Goal: Task Accomplishment & Management: Complete application form

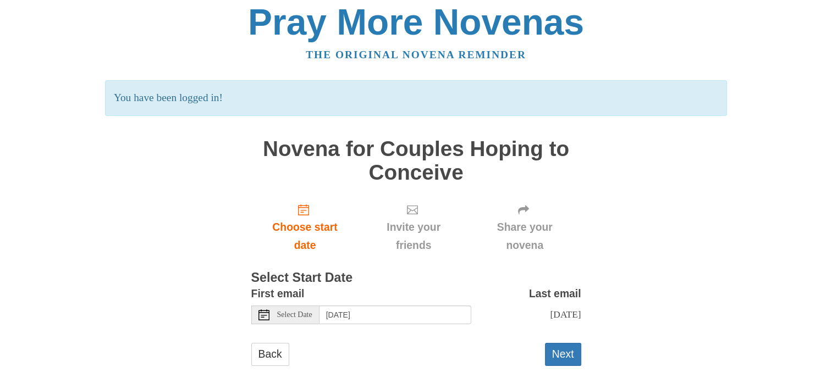
scroll to position [14, 0]
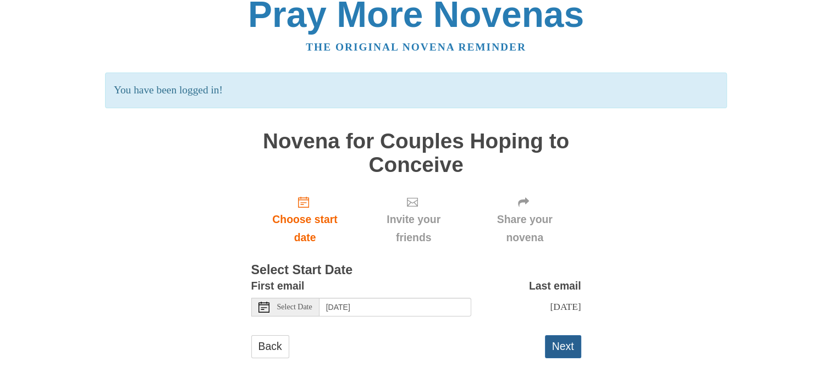
click at [565, 341] on button "Next" at bounding box center [563, 346] width 36 height 23
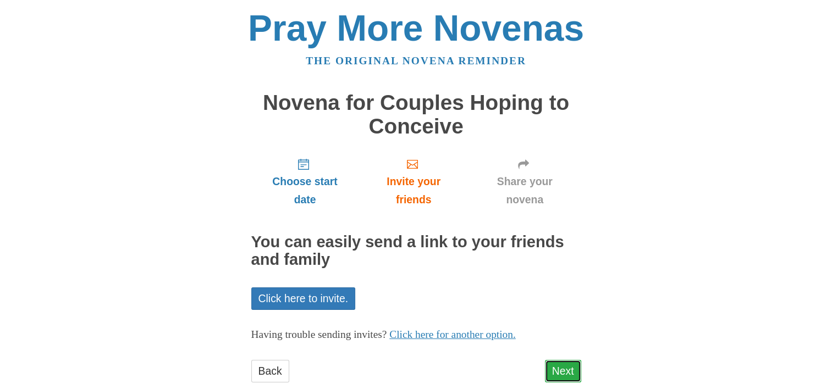
click at [561, 368] on link "Next" at bounding box center [563, 371] width 36 height 23
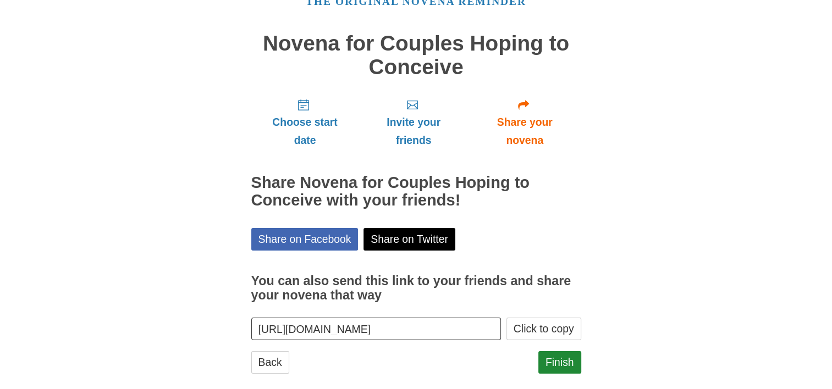
scroll to position [75, 0]
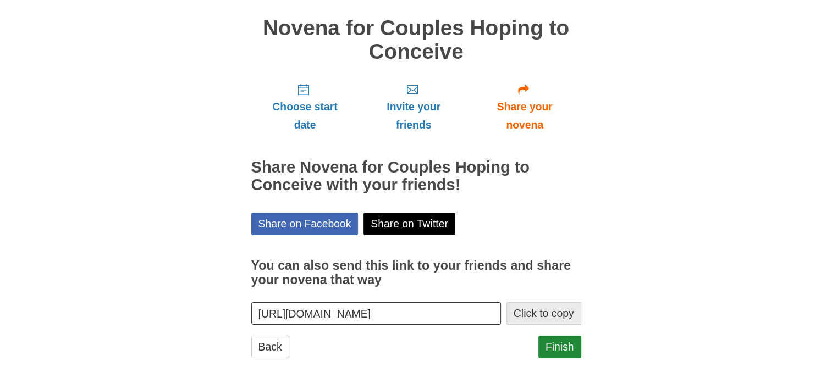
click at [562, 312] on button "Click to copy" at bounding box center [543, 313] width 75 height 23
